Goal: Navigation & Orientation: Go to known website

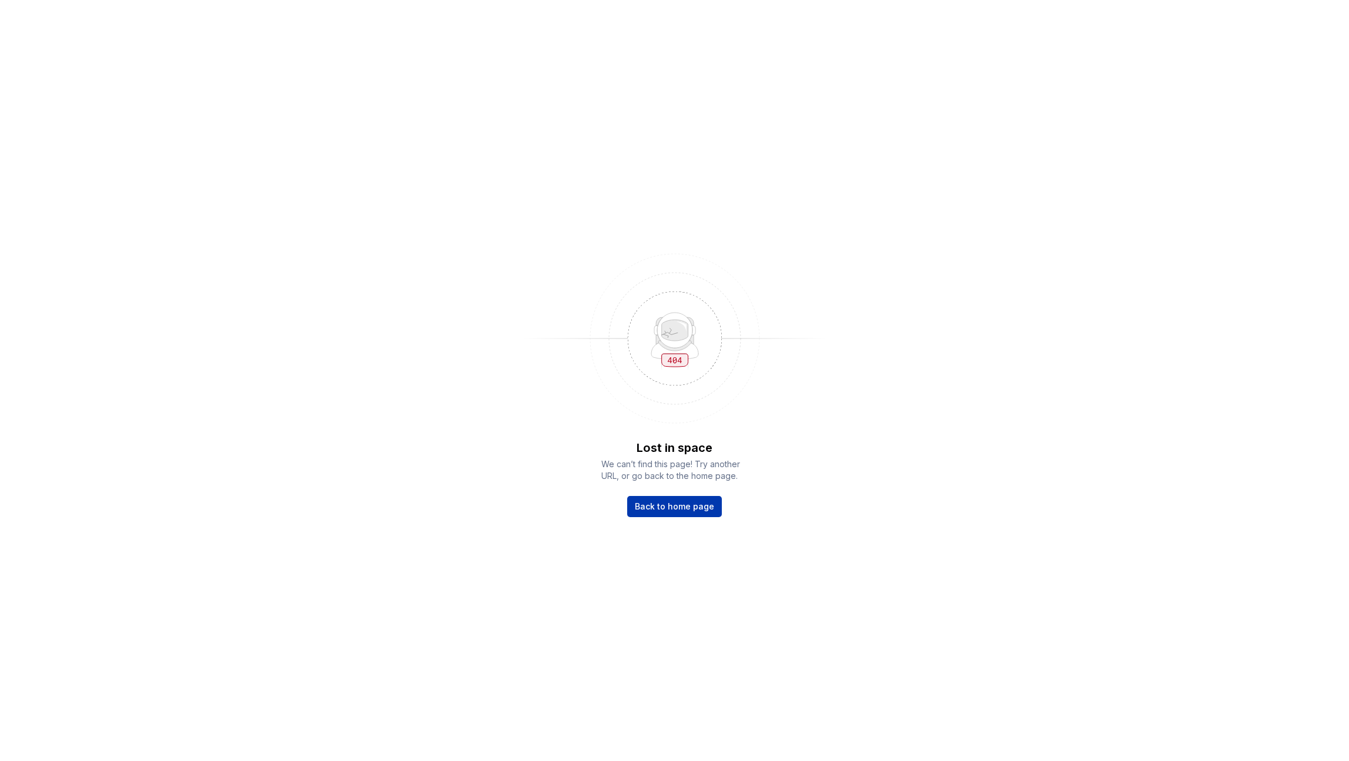
click at [665, 513] on link "Back to home page" at bounding box center [674, 506] width 95 height 21
